Goal: Information Seeking & Learning: Learn about a topic

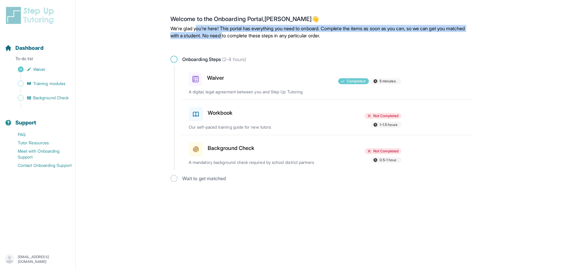
drag, startPoint x: 197, startPoint y: 26, endPoint x: 245, endPoint y: 35, distance: 48.7
click at [245, 35] on p "We're glad you're here! This portal has everything you need to onboard. Complet…" at bounding box center [322, 32] width 303 height 14
drag, startPoint x: 218, startPoint y: 24, endPoint x: 220, endPoint y: 33, distance: 8.8
click at [220, 33] on div "Welcome to the Onboarding Portal, [PERSON_NAME] 👋 We're glad you're here! This …" at bounding box center [322, 27] width 303 height 24
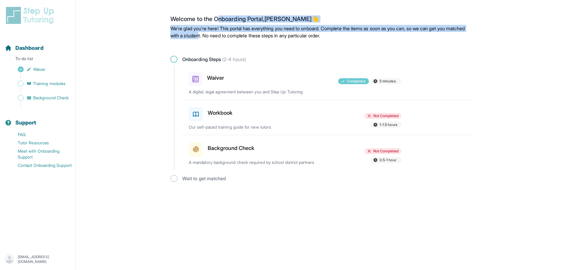
click at [220, 33] on p "We're glad you're here! This portal has everything you need to onboard. Complet…" at bounding box center [322, 32] width 303 height 14
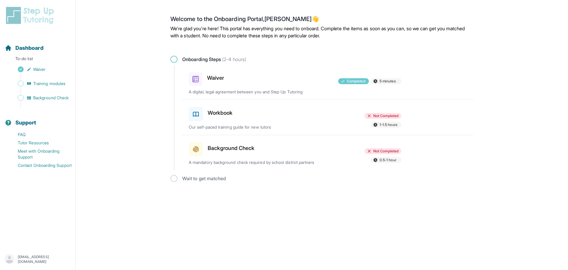
click at [383, 122] on span "1-1.5 hours" at bounding box center [386, 125] width 31 height 6
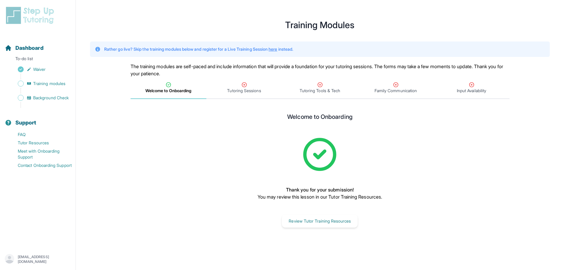
scroll to position [7, 0]
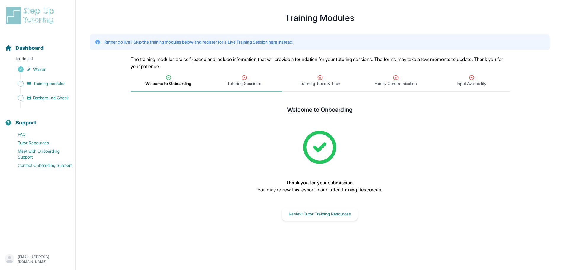
click at [248, 82] on span "Tutoring Sessions" at bounding box center [244, 84] width 34 height 6
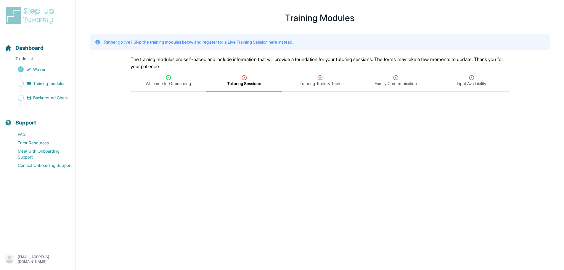
scroll to position [0, 0]
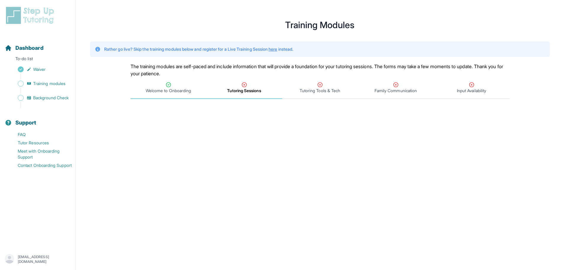
click at [173, 97] on span "Welcome to Onboarding" at bounding box center [169, 88] width 76 height 22
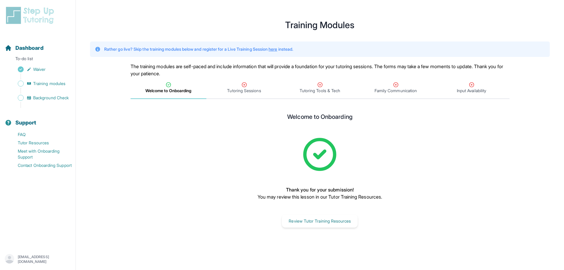
scroll to position [7, 0]
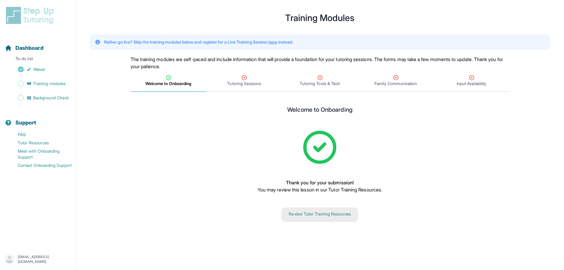
click at [317, 217] on button "Review Tutor Training Resources" at bounding box center [320, 213] width 76 height 13
click at [244, 87] on span "Tutoring Sessions" at bounding box center [244, 81] width 76 height 22
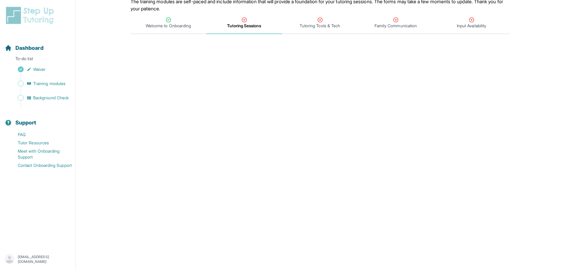
scroll to position [35, 0]
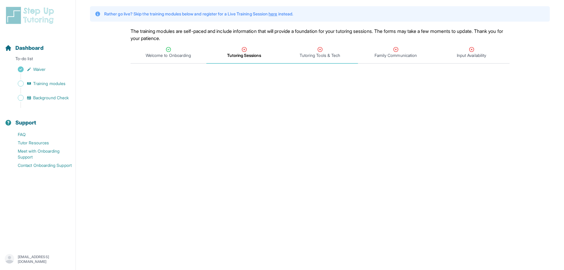
click at [331, 60] on span "Tutoring Tools & Tech" at bounding box center [320, 53] width 76 height 22
click at [388, 57] on span "Family Communication" at bounding box center [395, 55] width 42 height 6
click at [249, 58] on span "Tutoring Sessions" at bounding box center [244, 55] width 34 height 6
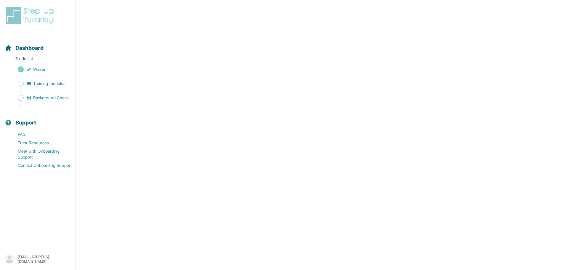
scroll to position [0, 0]
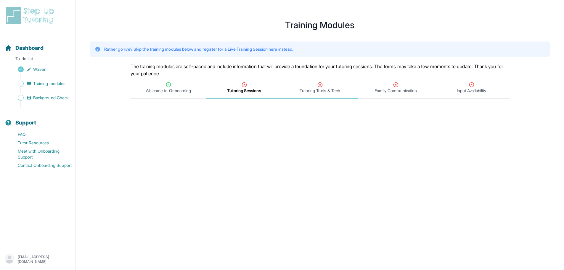
click at [314, 90] on span "Tutoring Tools & Tech" at bounding box center [320, 91] width 41 height 6
click at [252, 92] on span "Tutoring Sessions" at bounding box center [244, 91] width 34 height 6
click at [308, 87] on div "Tutoring Tools & Tech" at bounding box center [319, 88] width 73 height 12
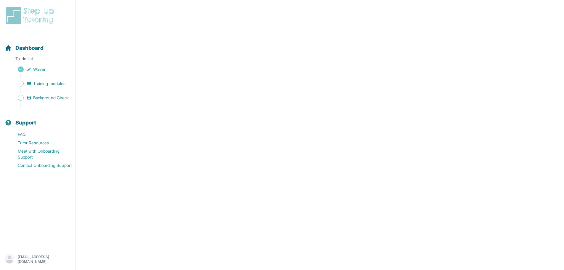
scroll to position [213, 0]
